Goal: Task Accomplishment & Management: Complete application form

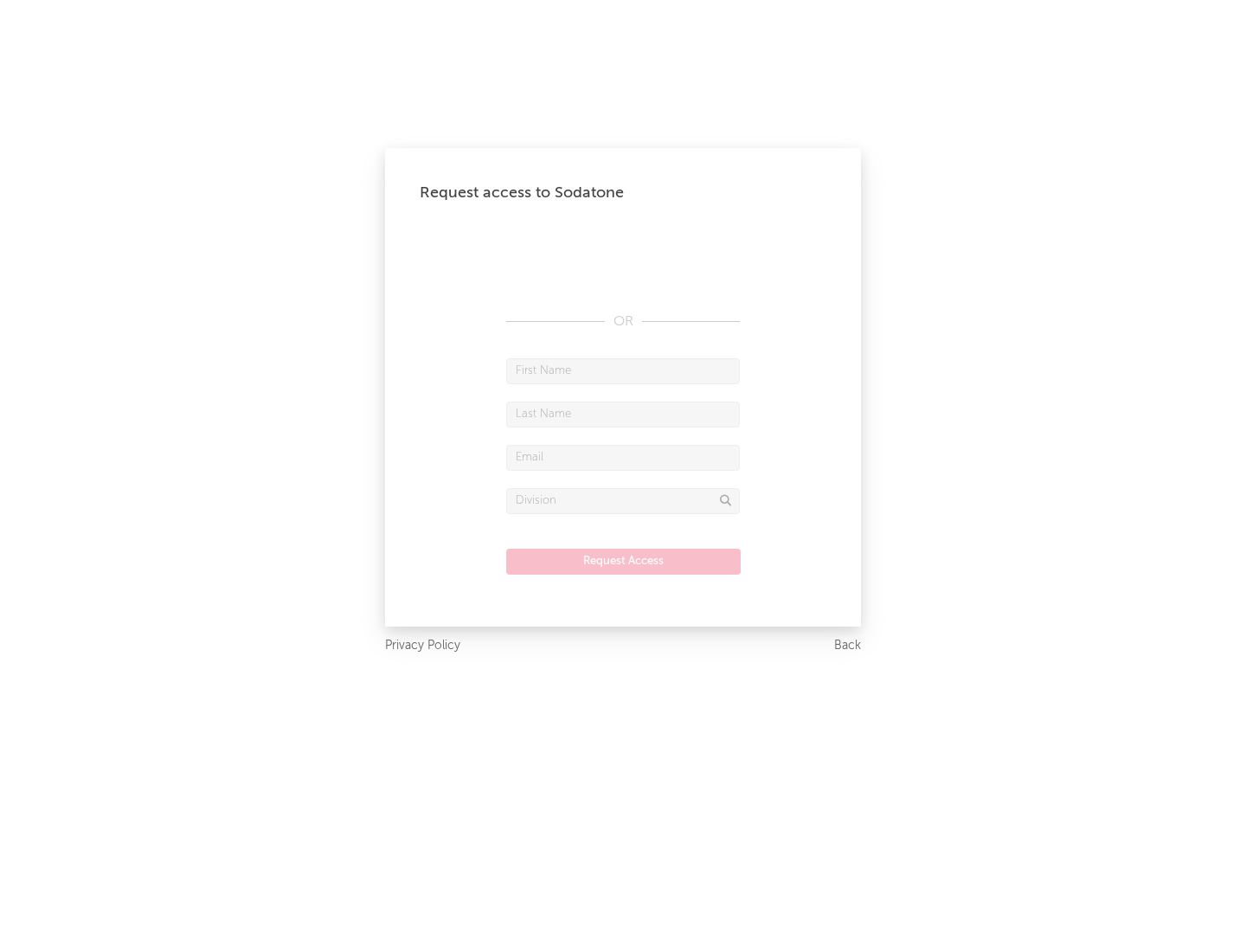
click at [623, 370] on input "text" at bounding box center [623, 371] width 234 height 26
type input "[PERSON_NAME]"
click at [623, 414] on input "text" at bounding box center [623, 415] width 234 height 26
type input "[PERSON_NAME]"
click at [623, 457] on input "text" at bounding box center [623, 458] width 234 height 26
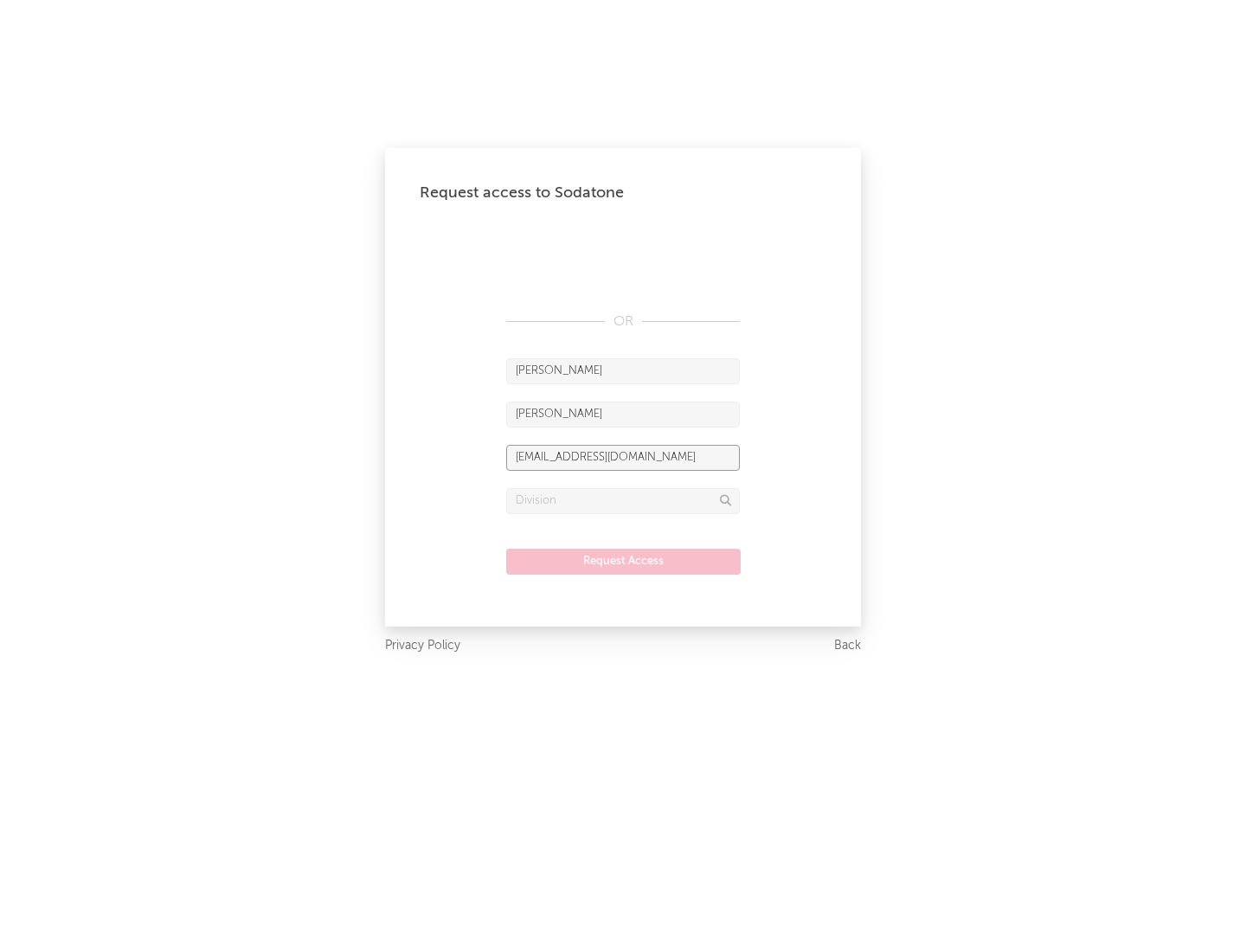
type input "[EMAIL_ADDRESS][DOMAIN_NAME]"
click at [623, 501] on input "text" at bounding box center [623, 501] width 234 height 26
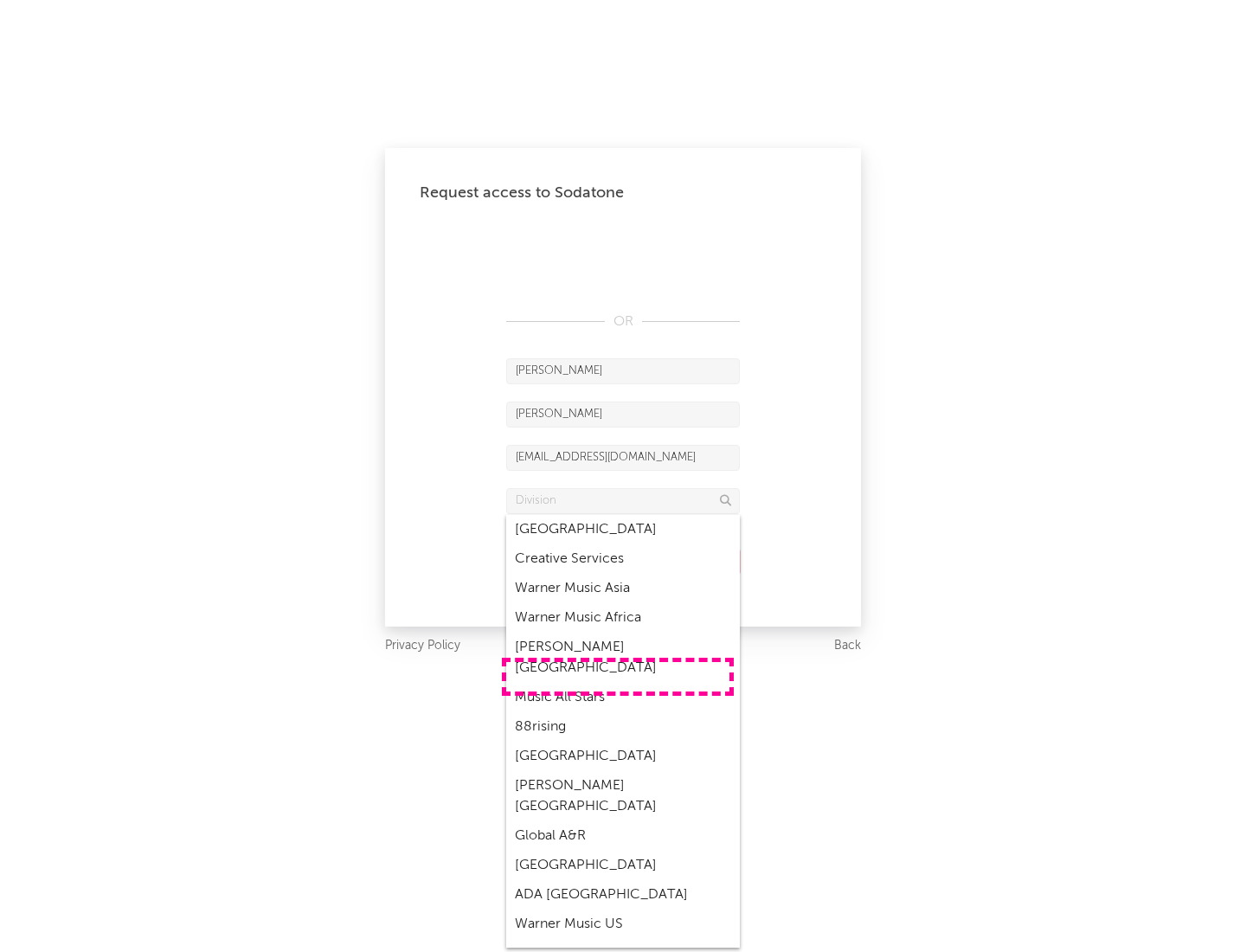
click at [619, 683] on div "Music All Stars" at bounding box center [623, 698] width 234 height 30
type input "Music All Stars"
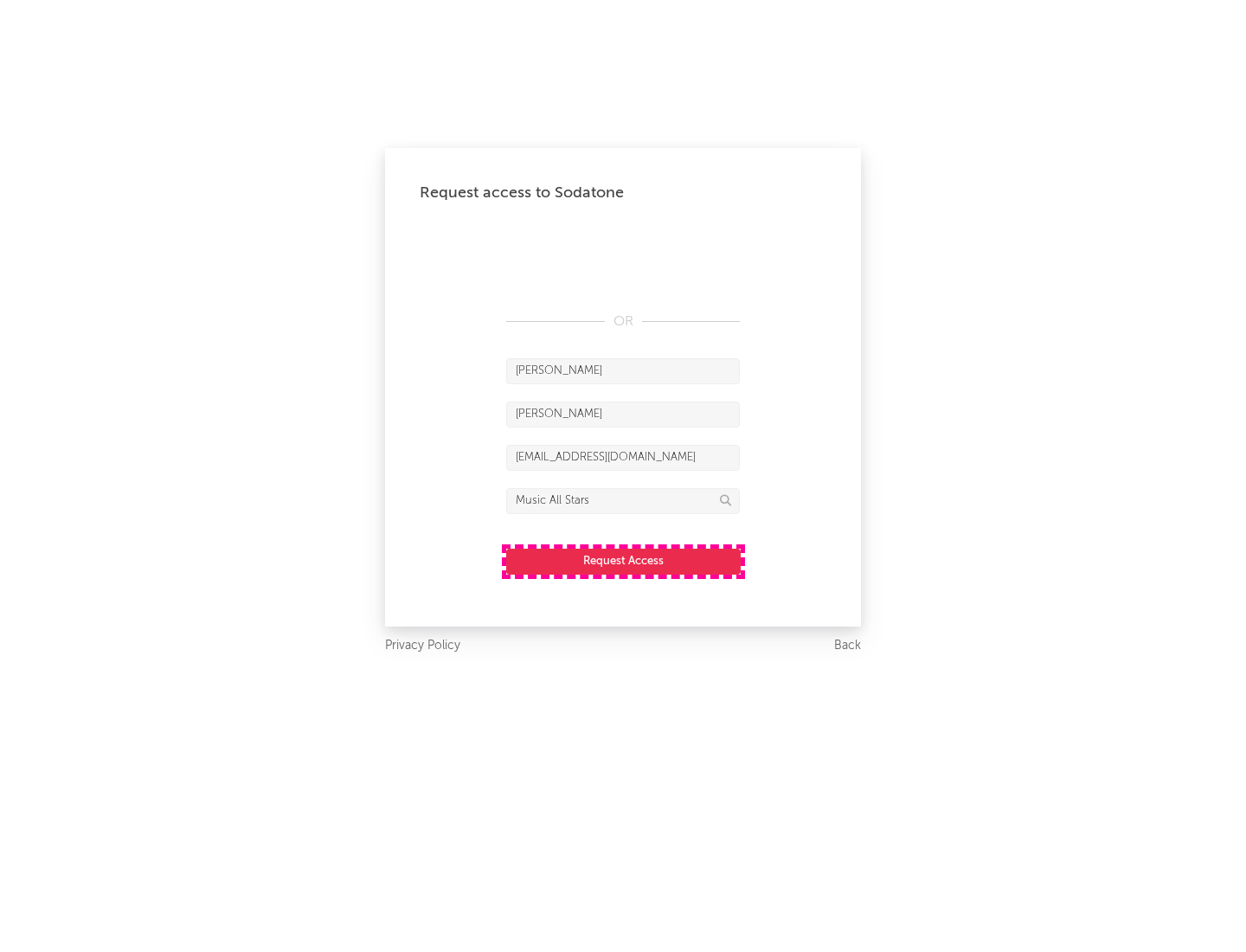
click at [623, 561] on button "Request Access" at bounding box center [623, 562] width 235 height 26
